Goal: Task Accomplishment & Management: Manage account settings

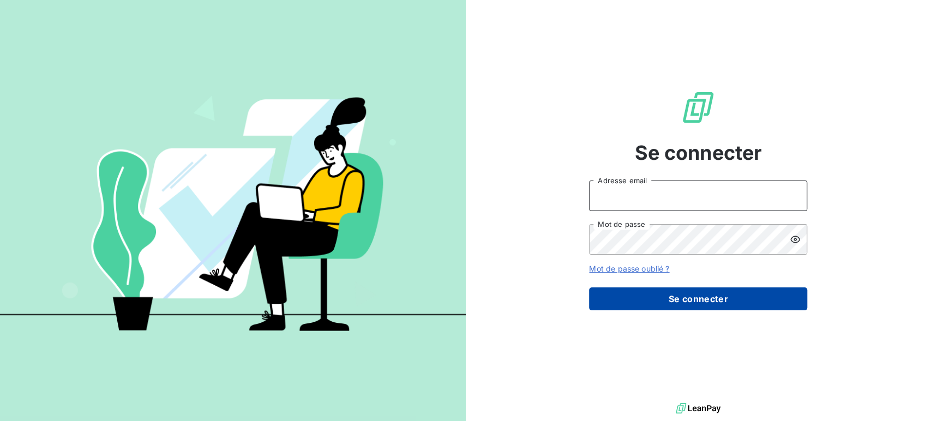
type input "zakaria@lafabrique-cookies.fr"
click at [715, 302] on button "Se connecter" at bounding box center [698, 299] width 218 height 23
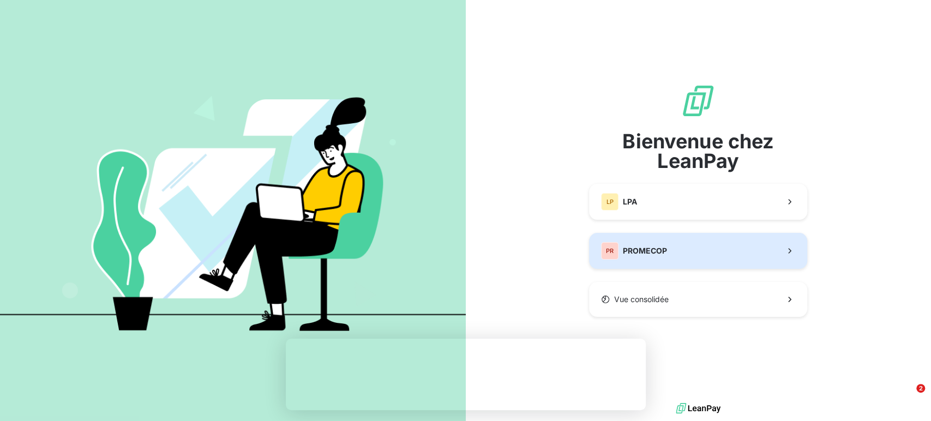
click at [725, 256] on button "PR PROMECOP" at bounding box center [698, 251] width 218 height 36
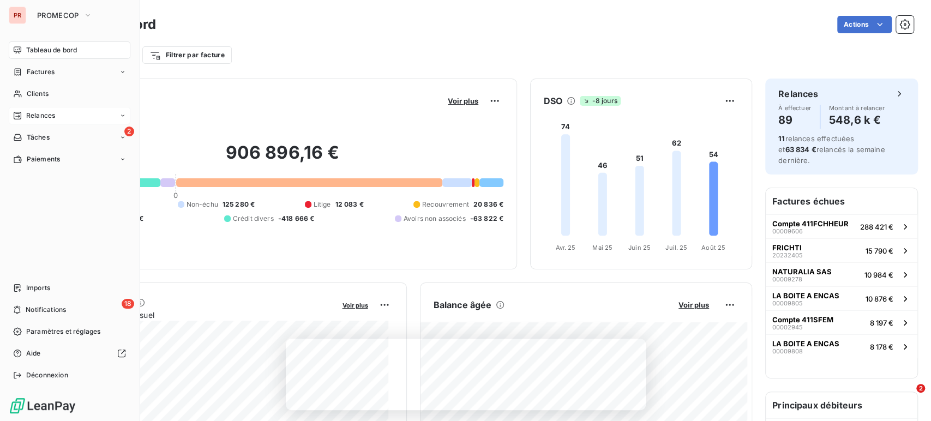
click at [45, 119] on span "Relances" at bounding box center [40, 116] width 29 height 10
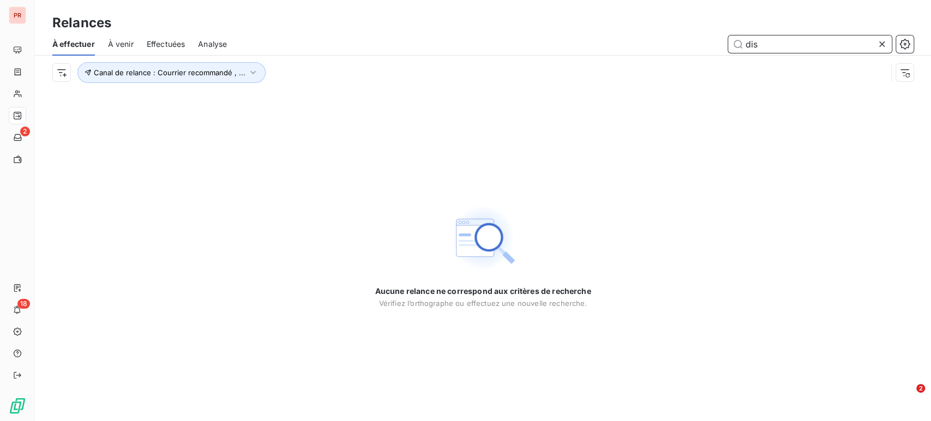
drag, startPoint x: 784, startPoint y: 45, endPoint x: 697, endPoint y: 57, distance: 87.0
click at [697, 57] on div "À effectuer À venir Effectuées Analyse dis Canal de relance : Courrier recomman…" at bounding box center [483, 61] width 897 height 57
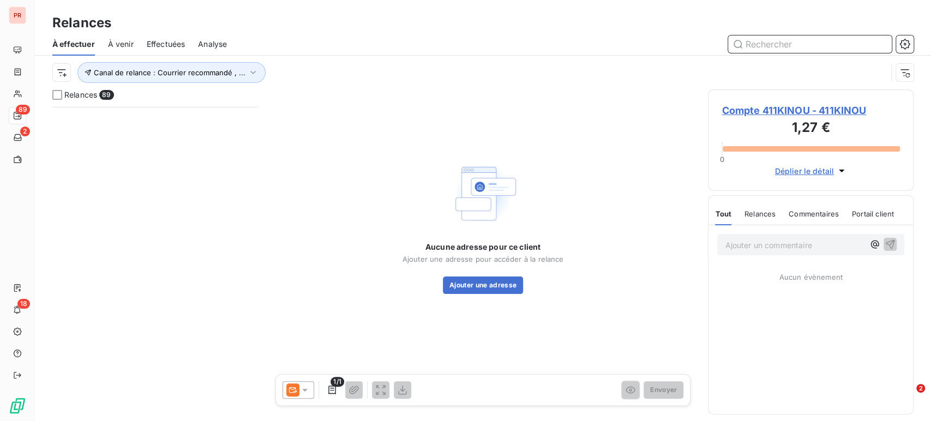
scroll to position [1031, 0]
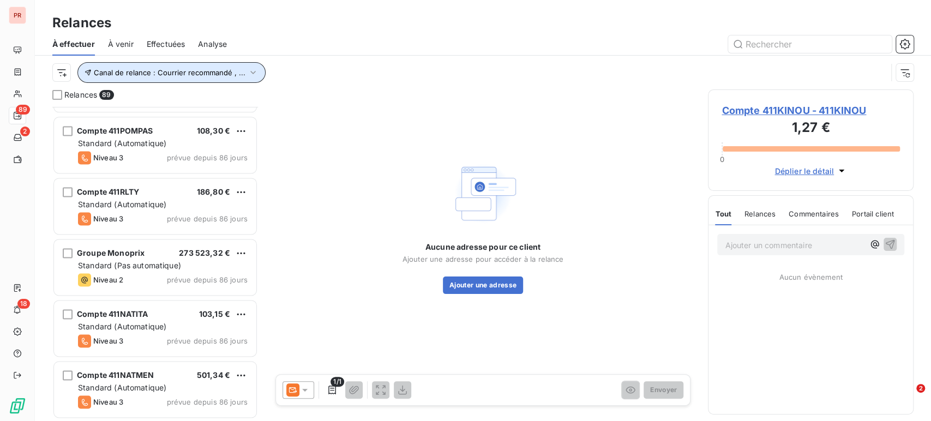
click at [248, 67] on icon "button" at bounding box center [253, 72] width 11 height 11
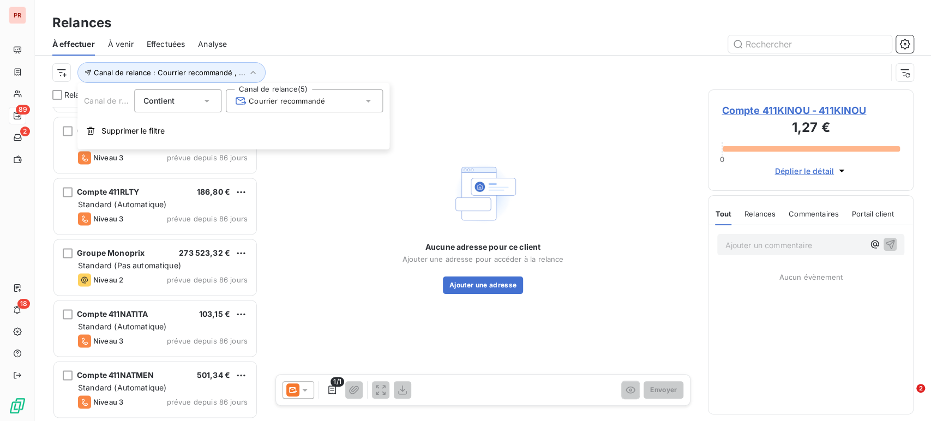
click at [327, 105] on div "Courrier recommandé" at bounding box center [304, 100] width 157 height 23
